Goal: Task Accomplishment & Management: Manage account settings

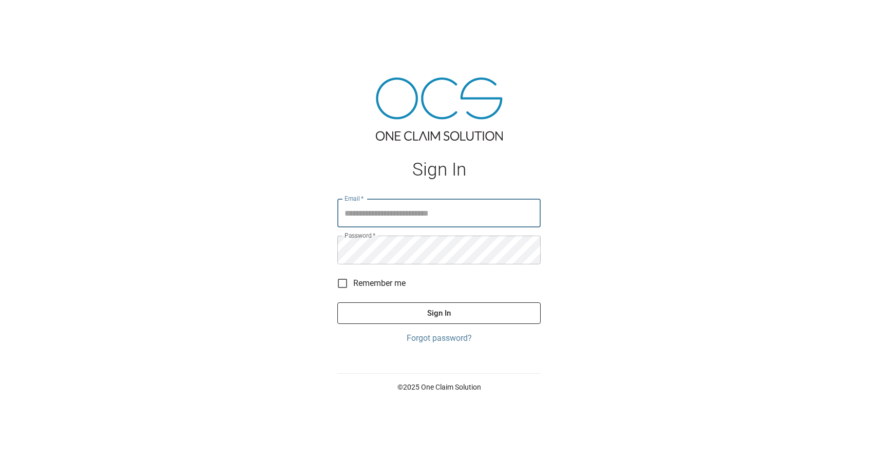
type input "**********"
click at [411, 312] on button "Sign In" at bounding box center [438, 313] width 203 height 22
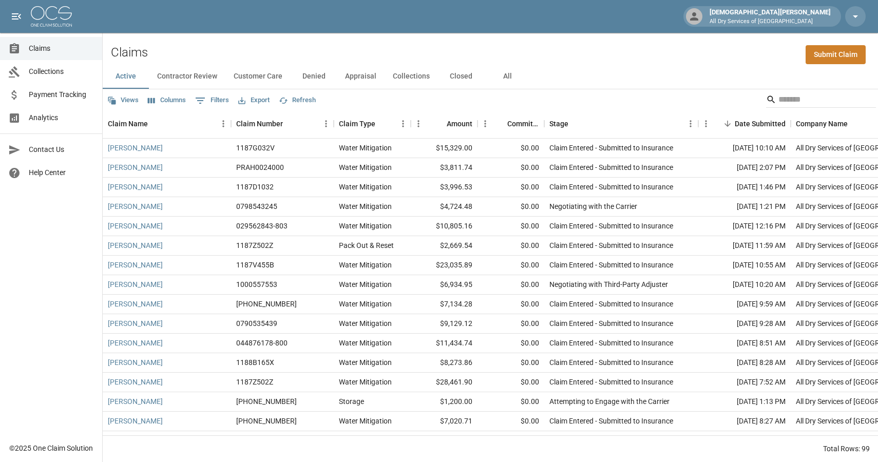
click at [29, 78] on link "Collections" at bounding box center [51, 71] width 102 height 23
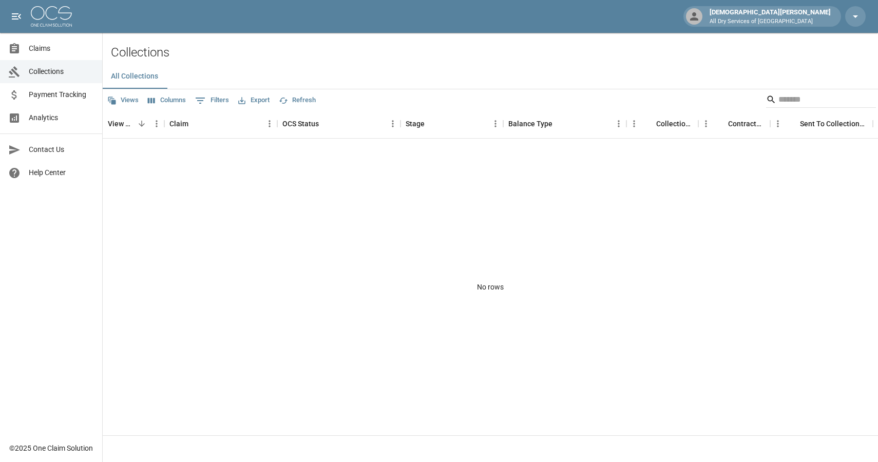
click at [41, 36] on ul "Claims Collections Payment Tracking Analytics" at bounding box center [51, 83] width 102 height 101
click at [54, 56] on link "Claims" at bounding box center [51, 48] width 102 height 23
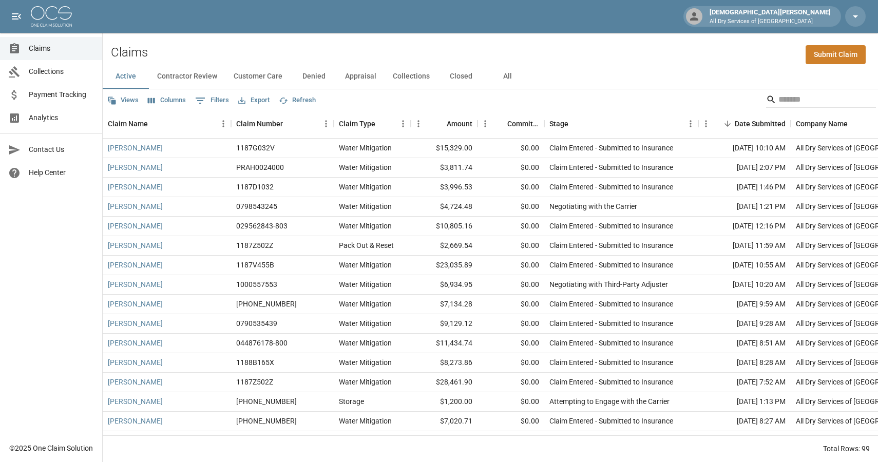
click at [60, 71] on span "Collections" at bounding box center [61, 71] width 65 height 11
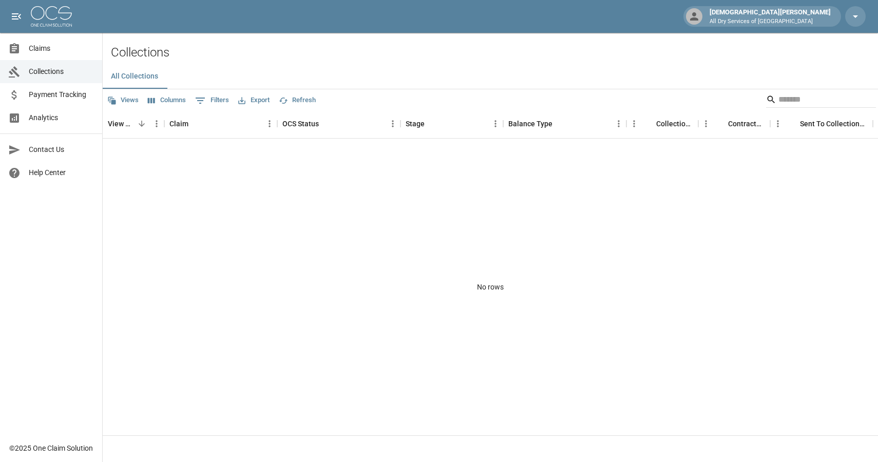
click at [62, 91] on span "Payment Tracking" at bounding box center [61, 94] width 65 height 11
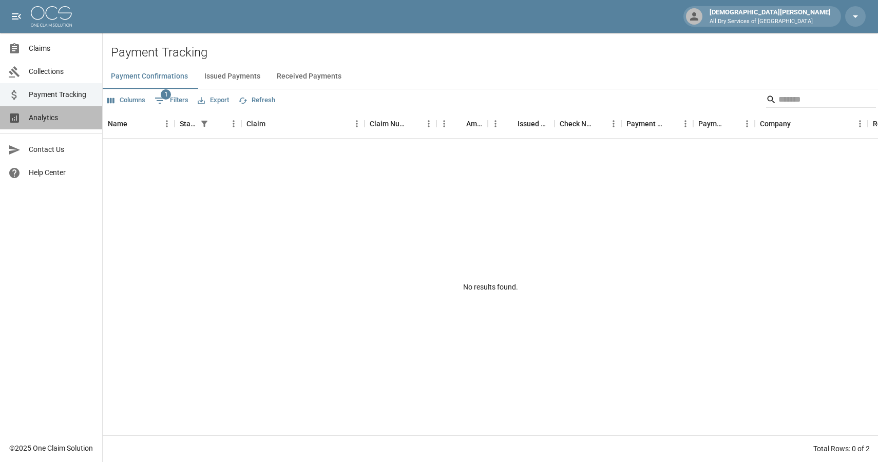
click at [65, 118] on span "Analytics" at bounding box center [61, 117] width 65 height 11
